Goal: Check status: Check status

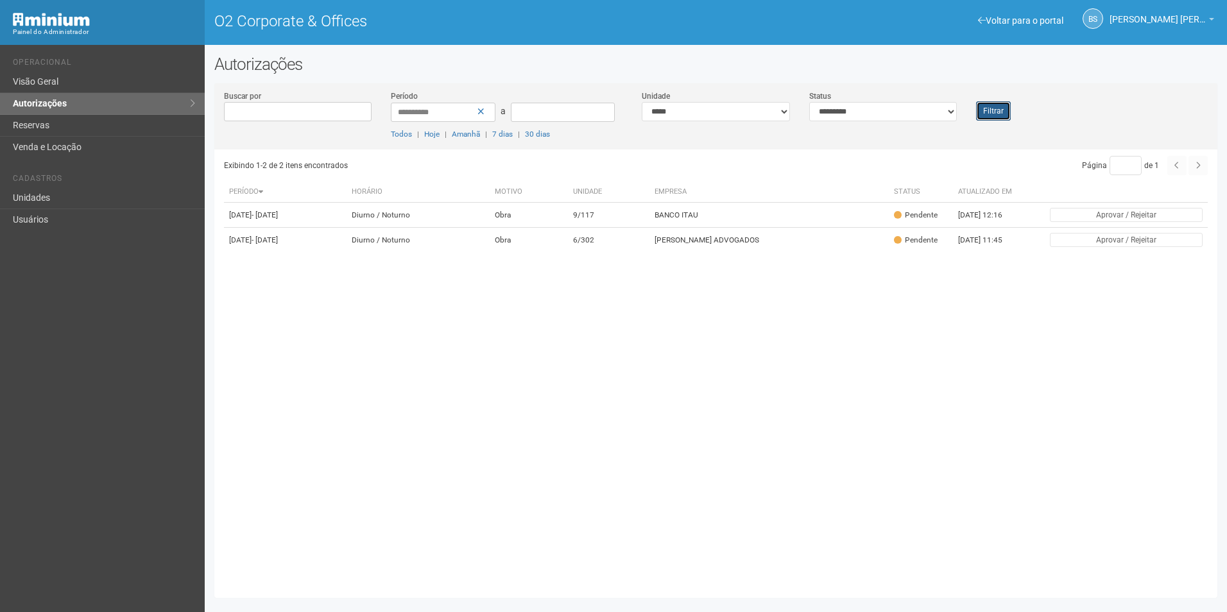
click at [983, 108] on button "Filtrar" at bounding box center [993, 110] width 35 height 19
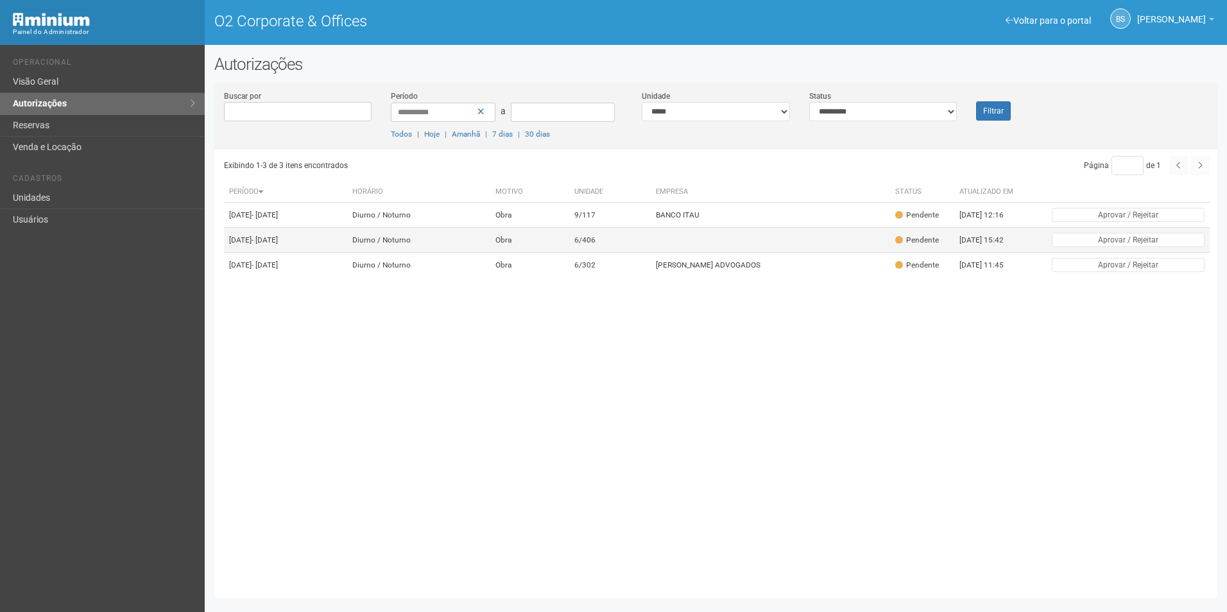
click at [644, 242] on td "6/406" at bounding box center [610, 240] width 82 height 25
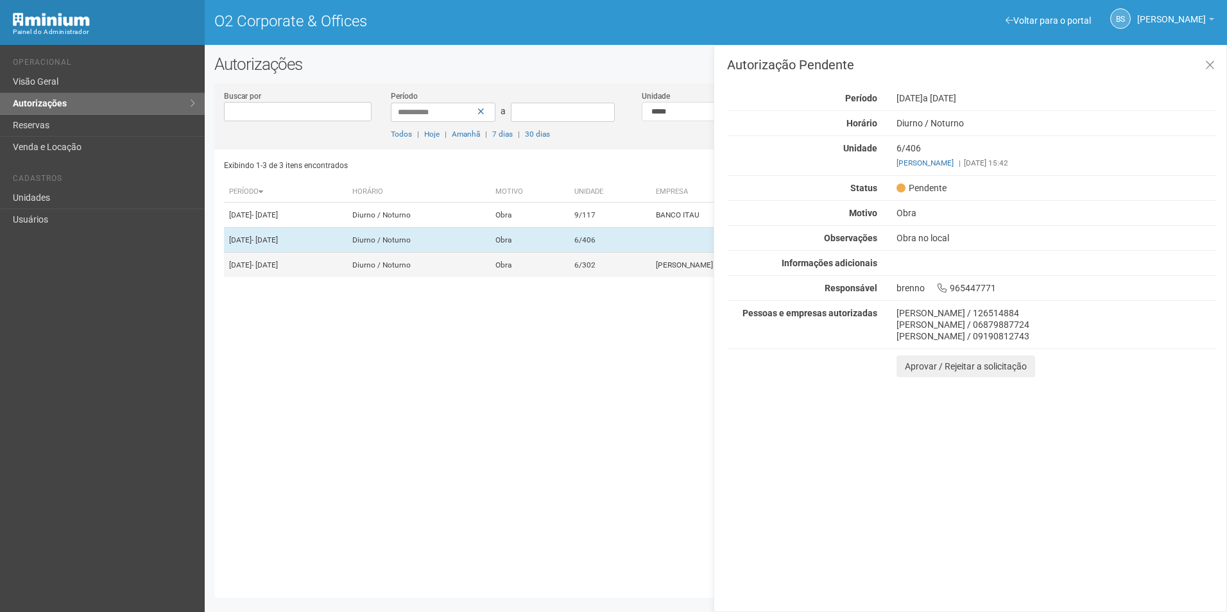
click at [611, 276] on td "6/302" at bounding box center [610, 265] width 82 height 25
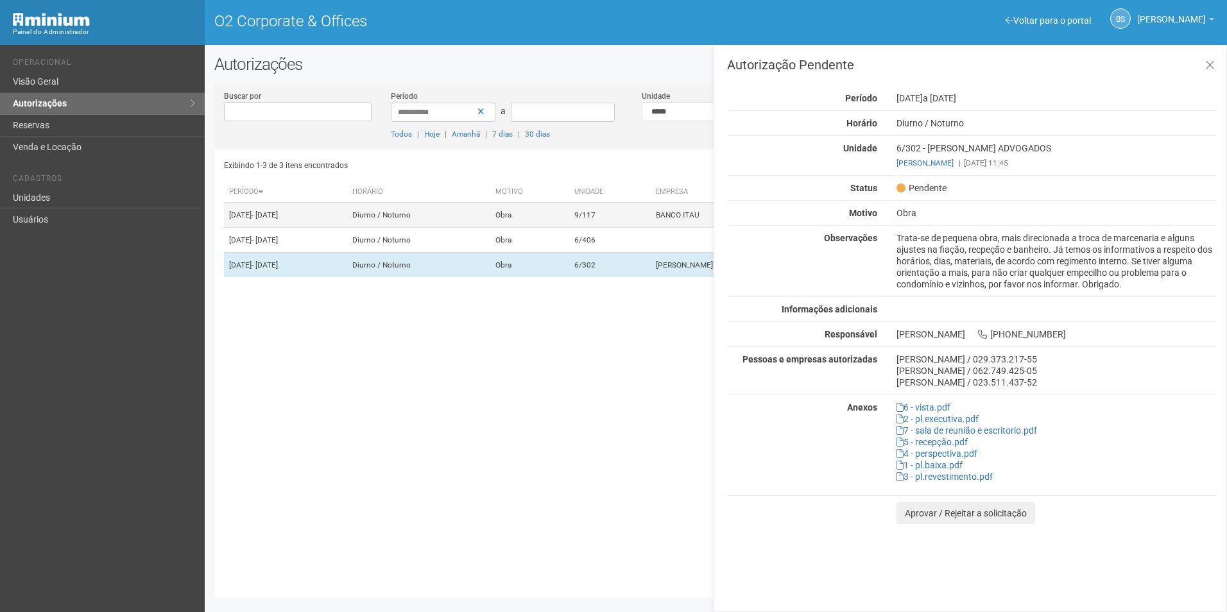
click at [624, 209] on td "9/117" at bounding box center [610, 215] width 82 height 25
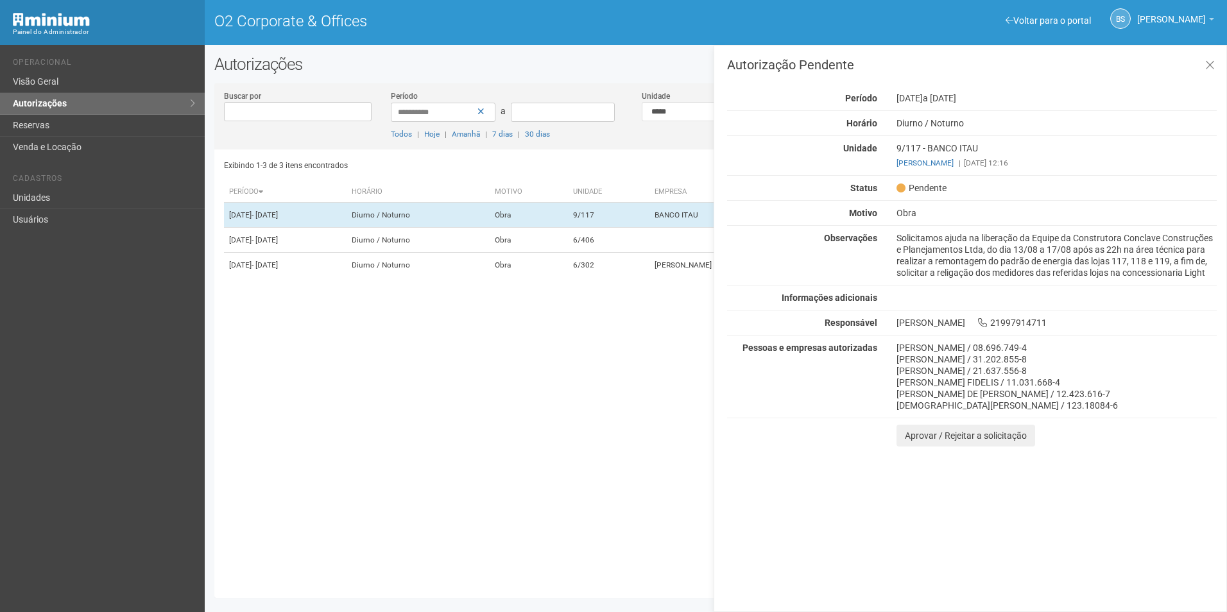
click at [1227, 2] on html "Aguarde... Painel do Administrador O2 Corporate & Offices Bs [PERSON_NAME] [PER…" at bounding box center [613, 306] width 1227 height 612
